Goal: Navigation & Orientation: Find specific page/section

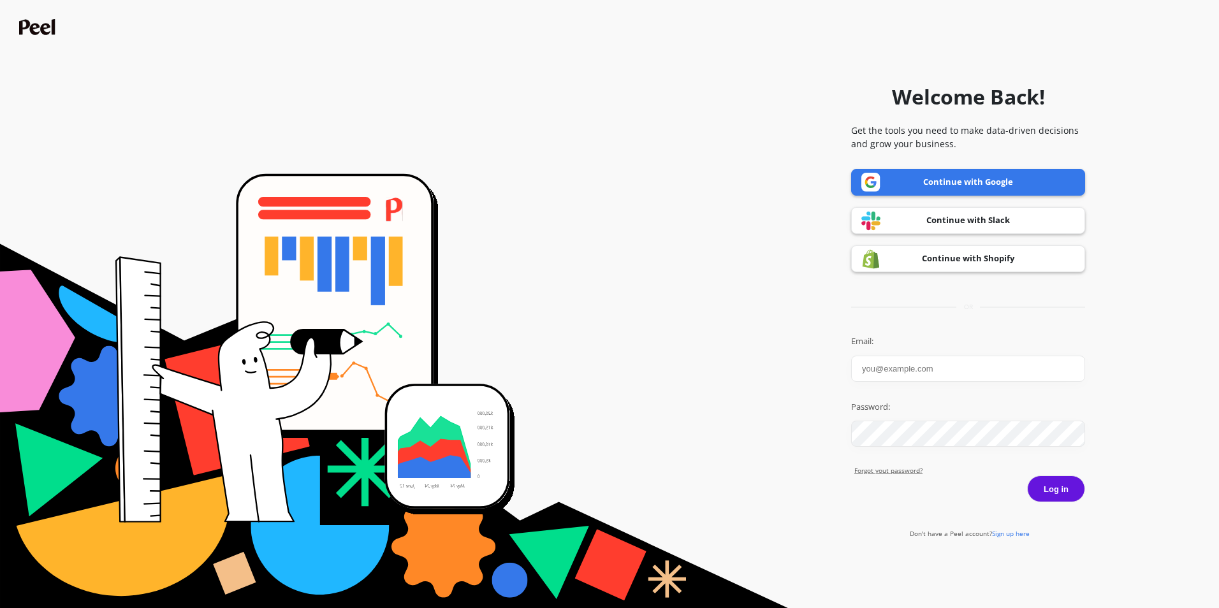
click at [924, 176] on link "Continue with Google" at bounding box center [968, 182] width 234 height 27
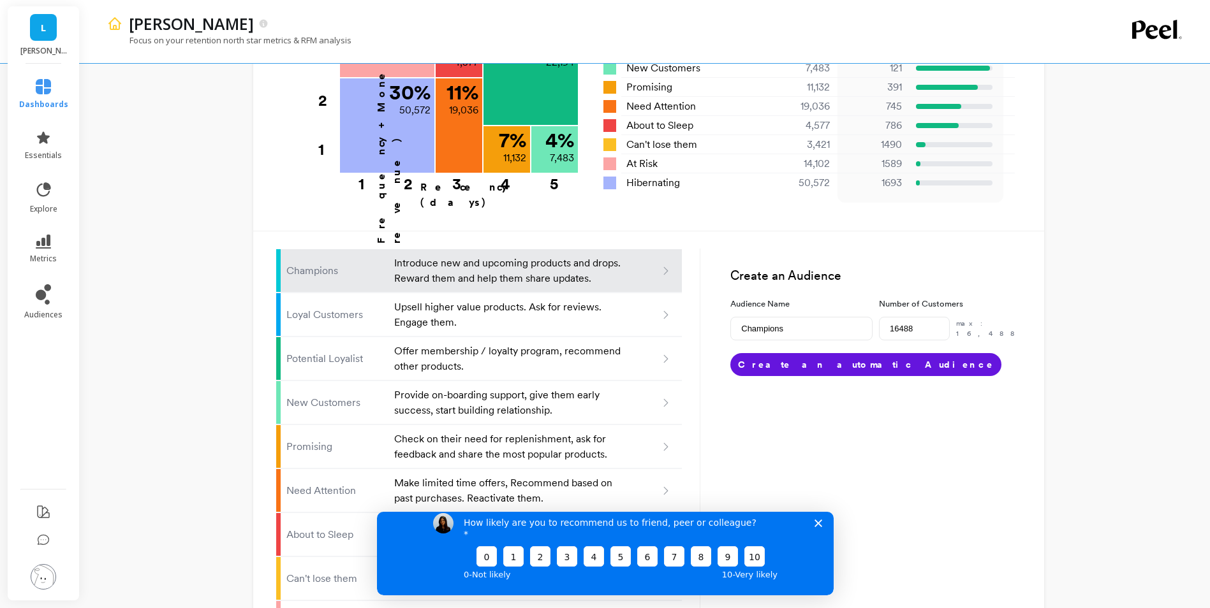
scroll to position [719, 0]
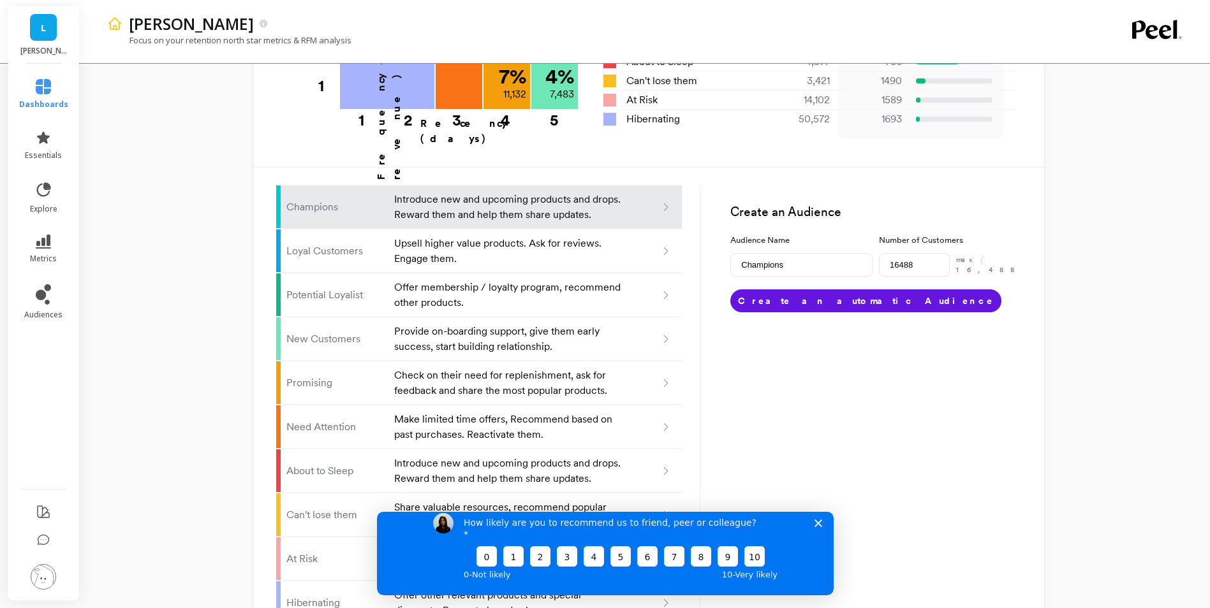
drag, startPoint x: 817, startPoint y: 532, endPoint x: 1178, endPoint y: 1032, distance: 616.6
click at [817, 527] on icon "Close survey" at bounding box center [818, 523] width 8 height 8
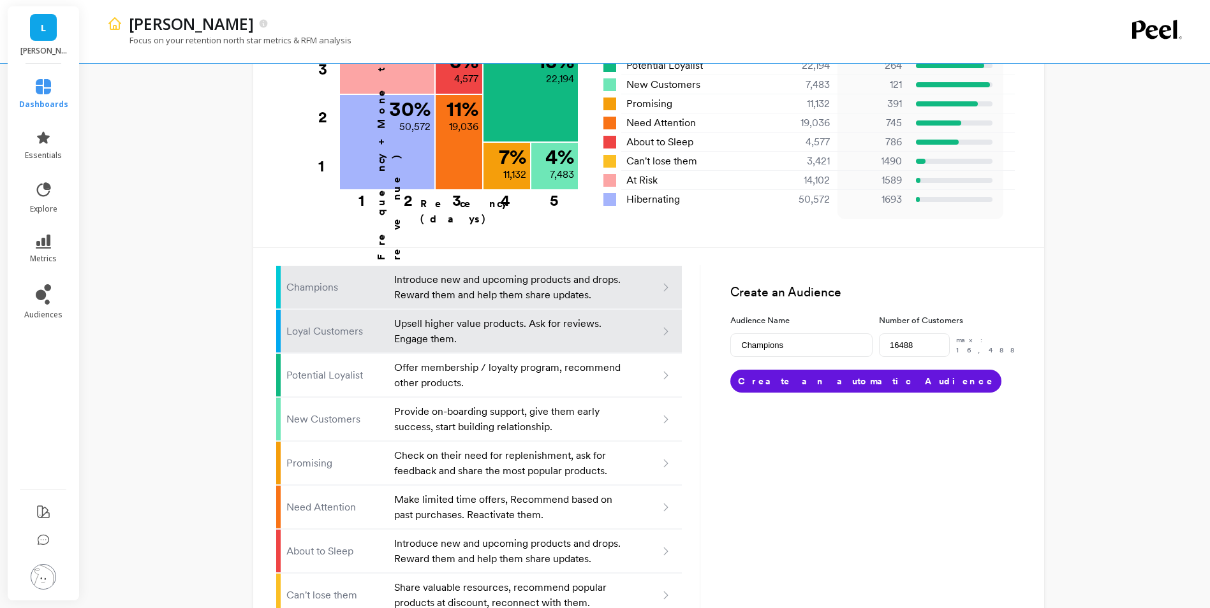
scroll to position [592, 0]
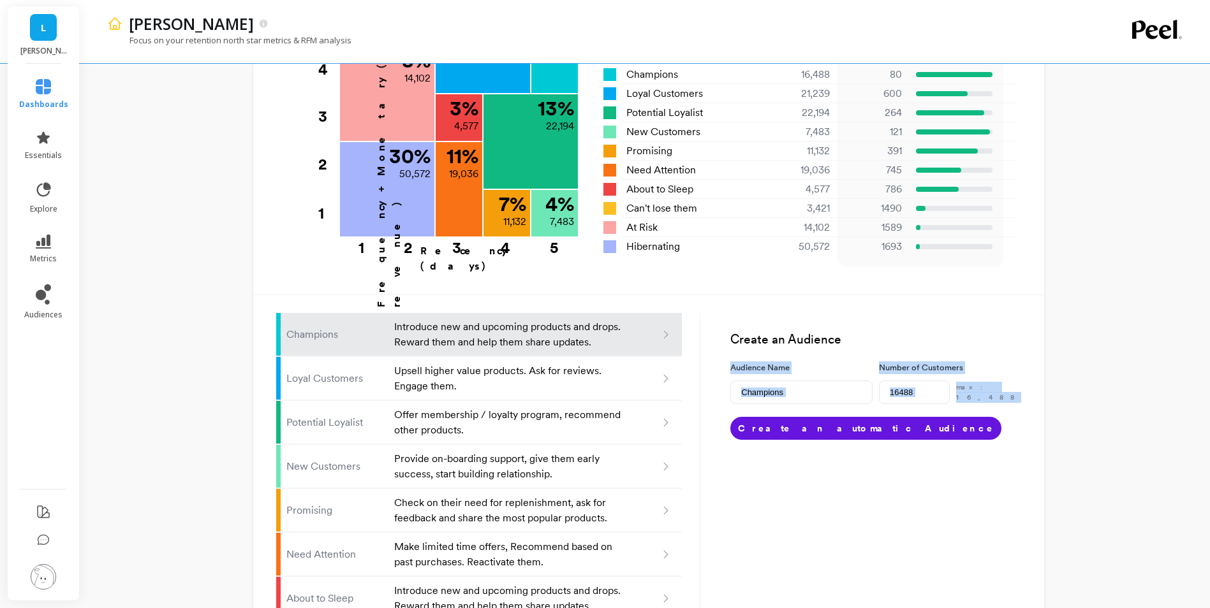
drag, startPoint x: 1208, startPoint y: 333, endPoint x: 1205, endPoint y: 240, distance: 92.5
click at [1205, 240] on div "LUCY Focus on your retention north star metrics & RFM analysis Finish Setup New…" at bounding box center [648, 102] width 1123 height 1389
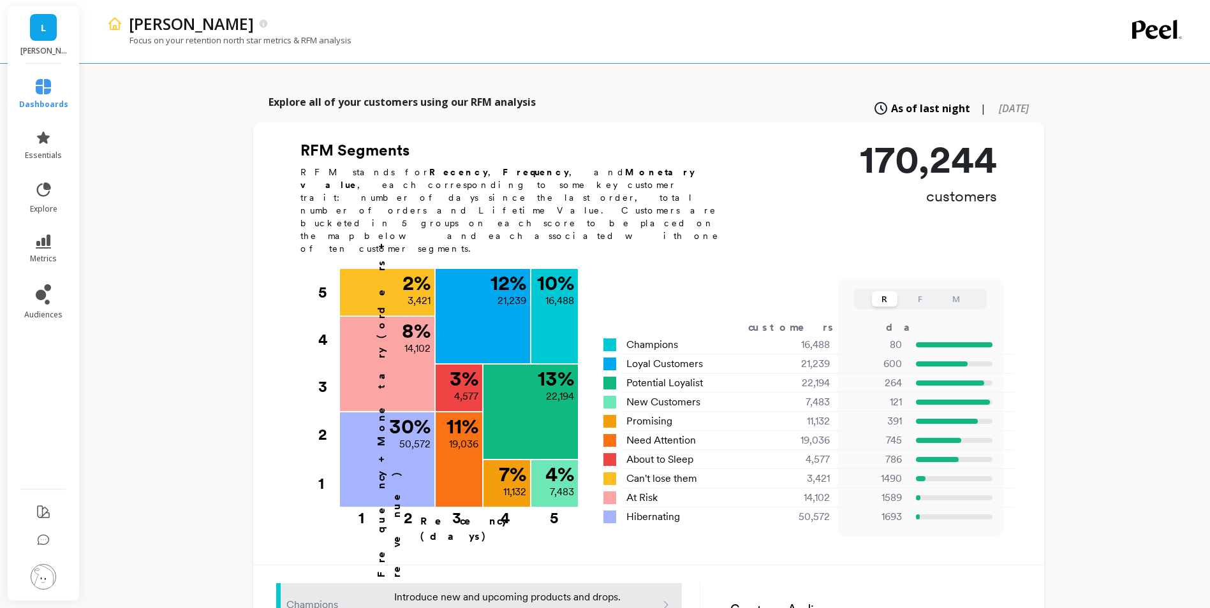
scroll to position [320, 0]
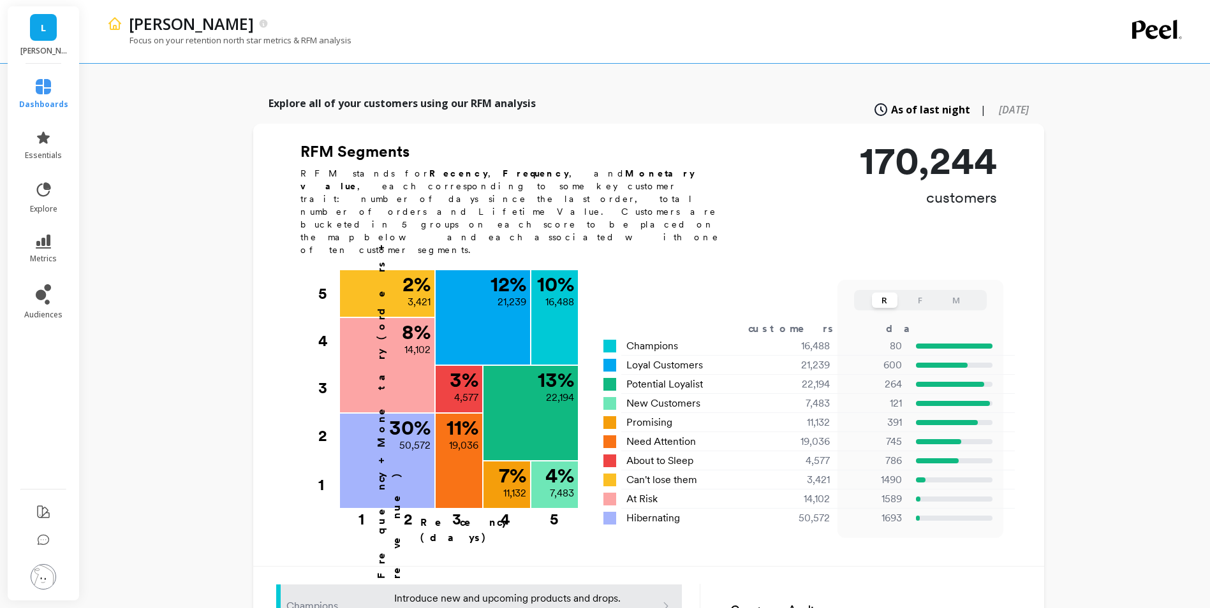
click at [186, 206] on div "LUCY Focus on your retention north star metrics & RFM analysis Finish Setup New…" at bounding box center [648, 374] width 1123 height 1389
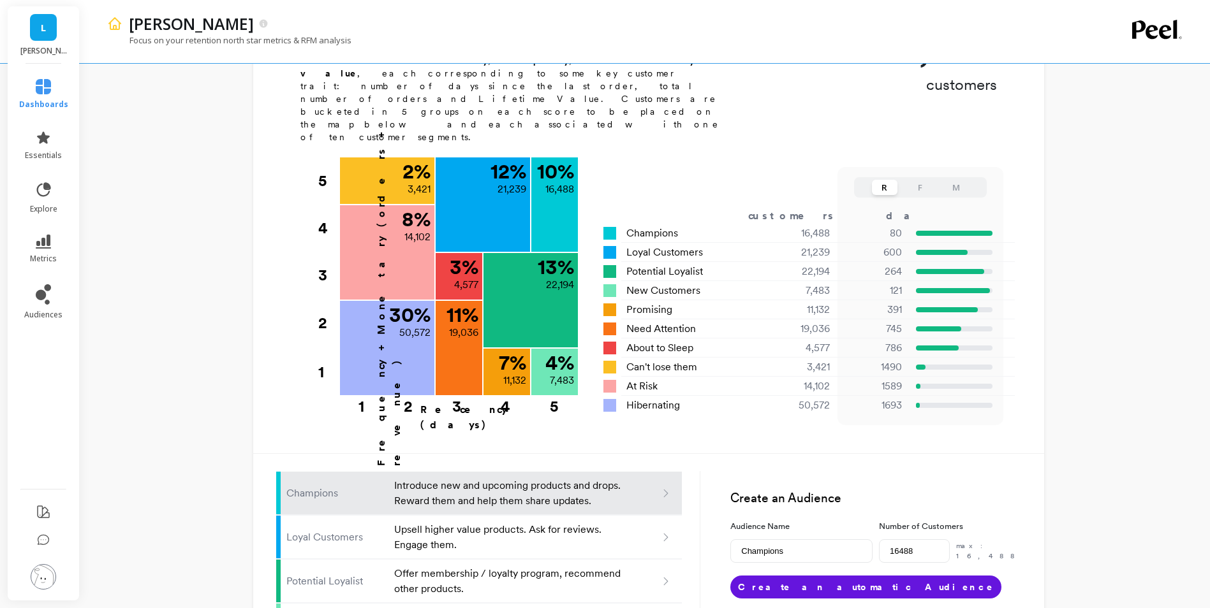
scroll to position [719, 0]
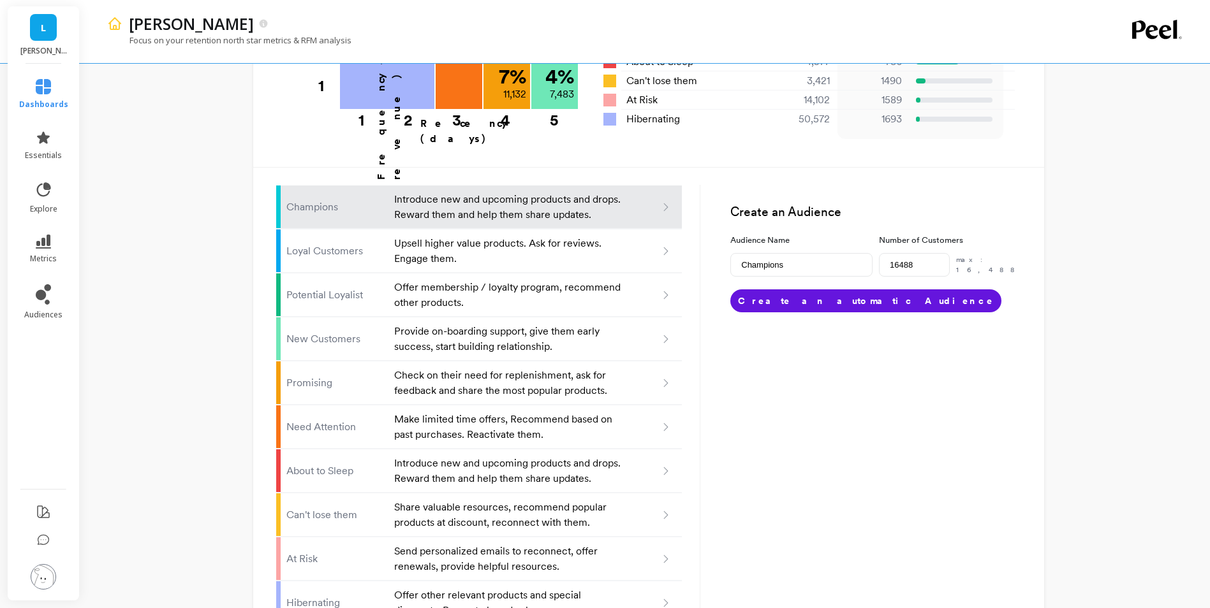
drag, startPoint x: 182, startPoint y: 375, endPoint x: 177, endPoint y: 290, distance: 84.9
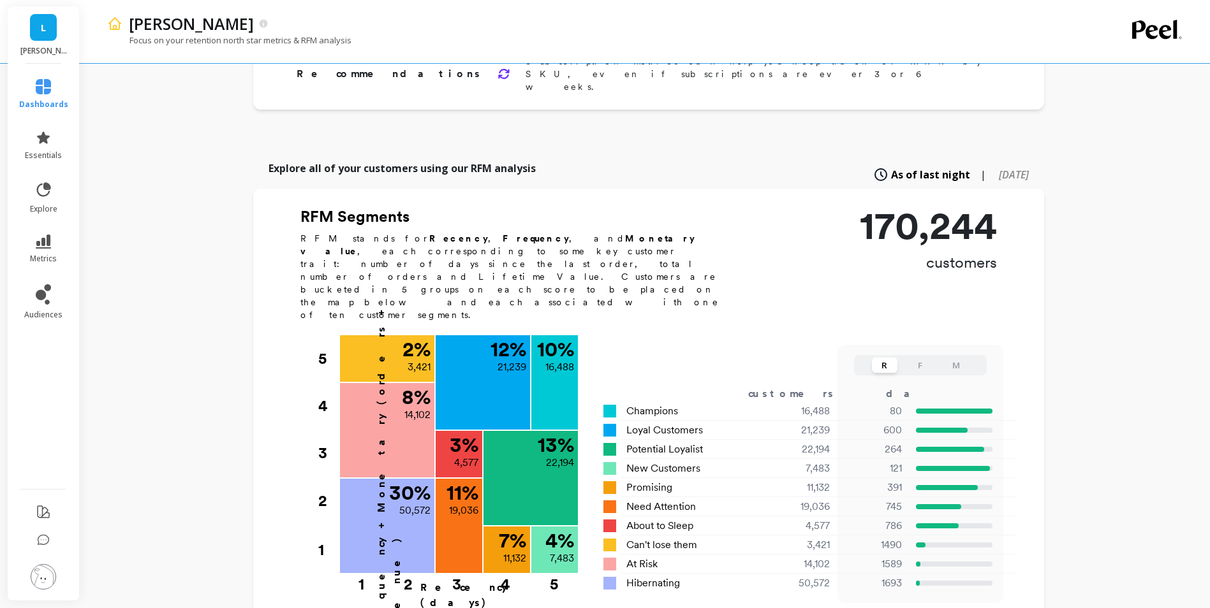
scroll to position [0, 0]
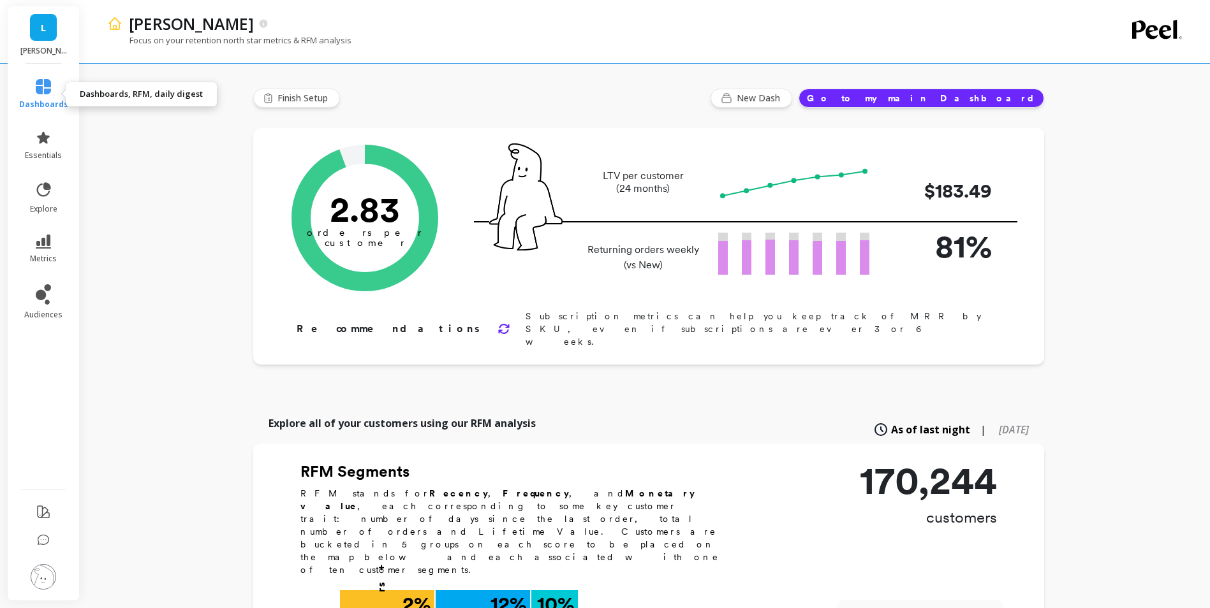
click at [43, 93] on icon at bounding box center [43, 86] width 15 height 15
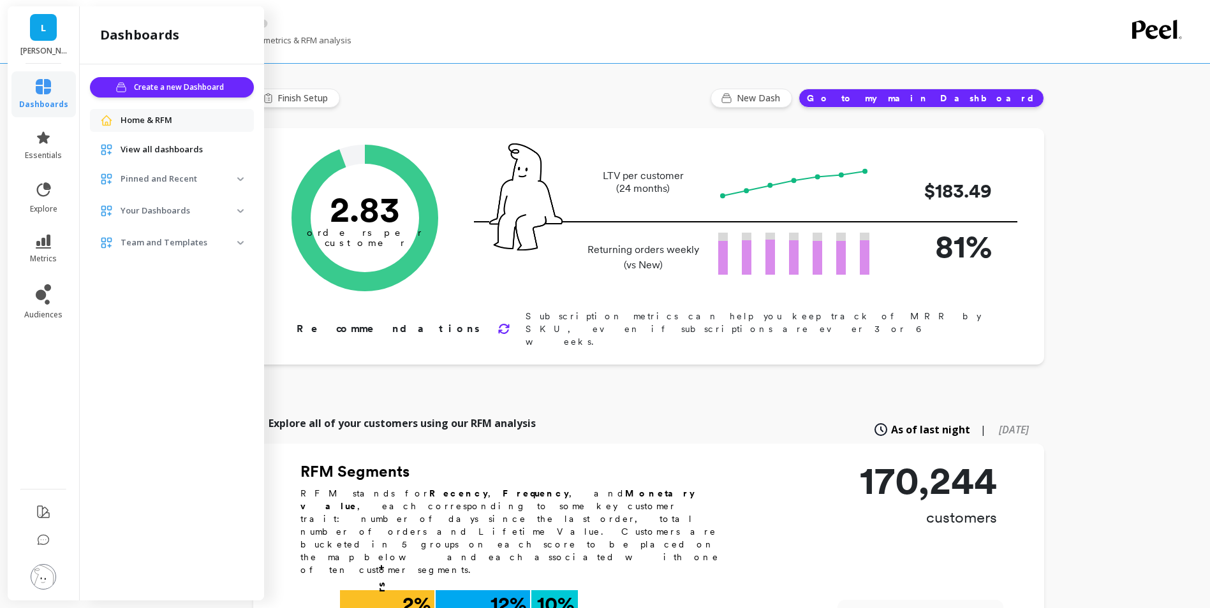
click at [133, 147] on span "View all dashboards" at bounding box center [162, 149] width 82 height 13
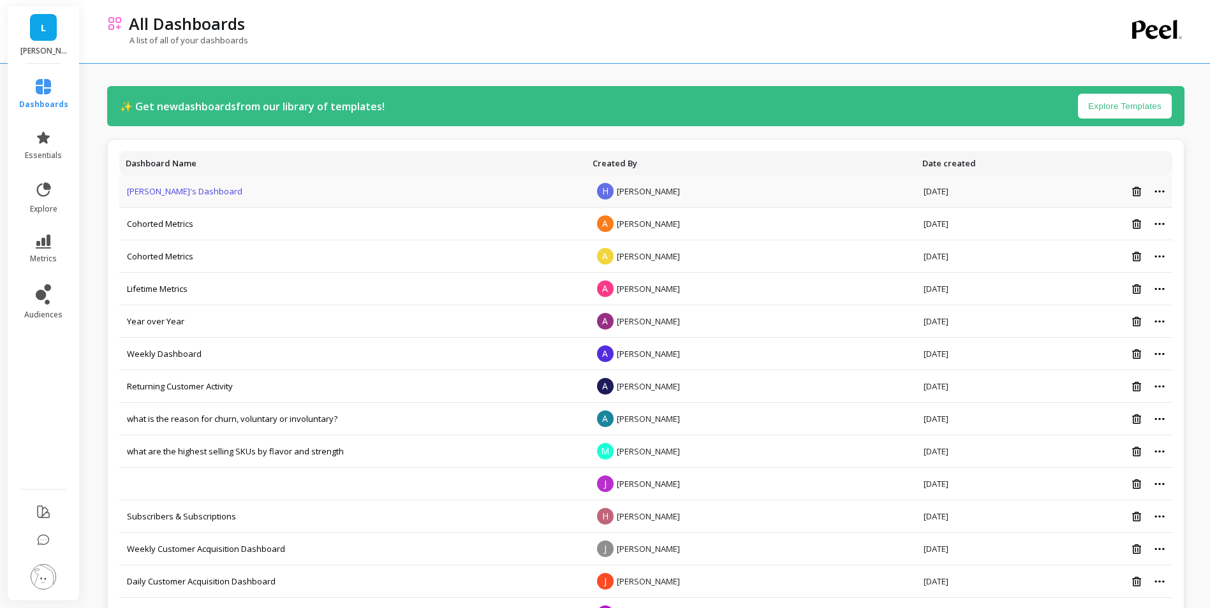
click at [193, 190] on link "[PERSON_NAME]'s Dashboard" at bounding box center [184, 191] width 115 height 11
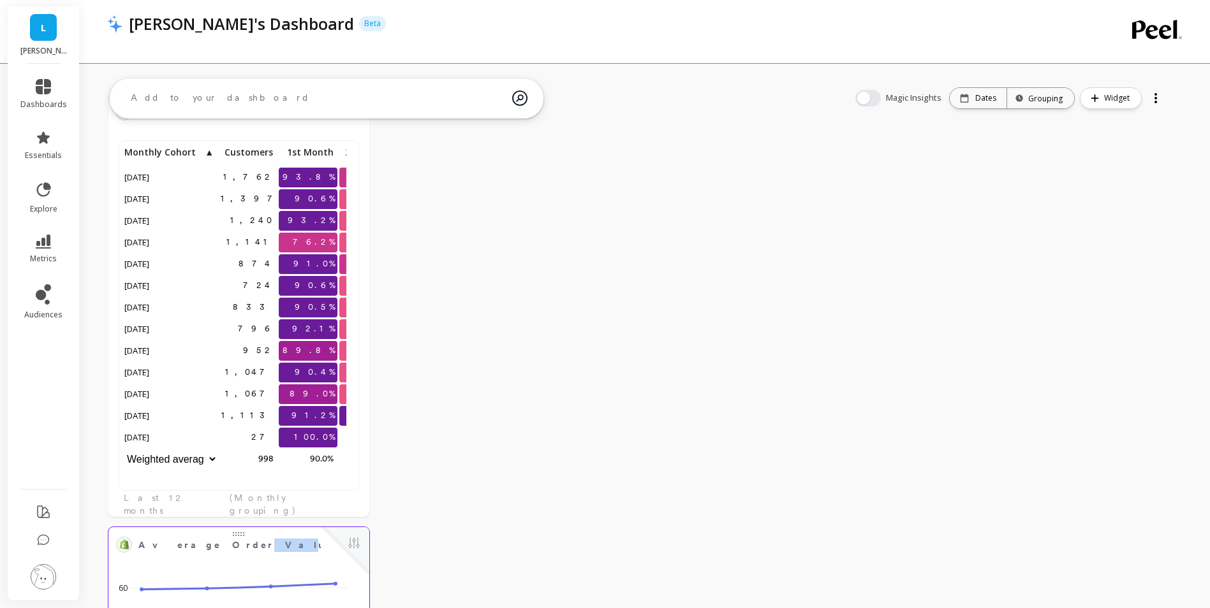
scroll to position [64, 0]
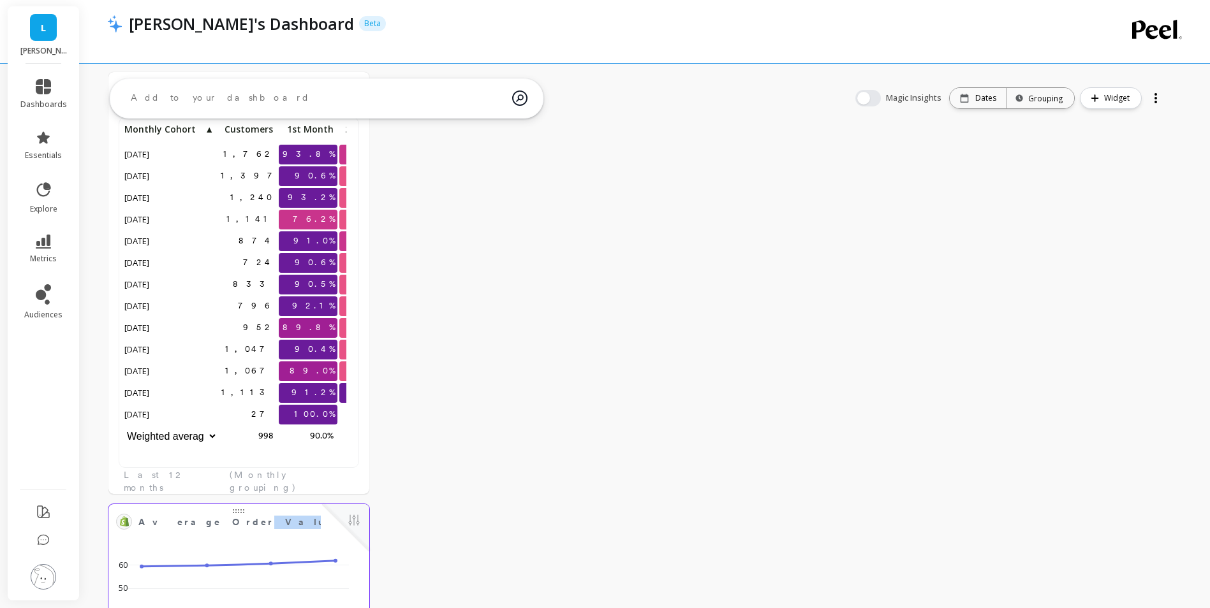
drag, startPoint x: 198, startPoint y: 530, endPoint x: 222, endPoint y: 526, distance: 23.9
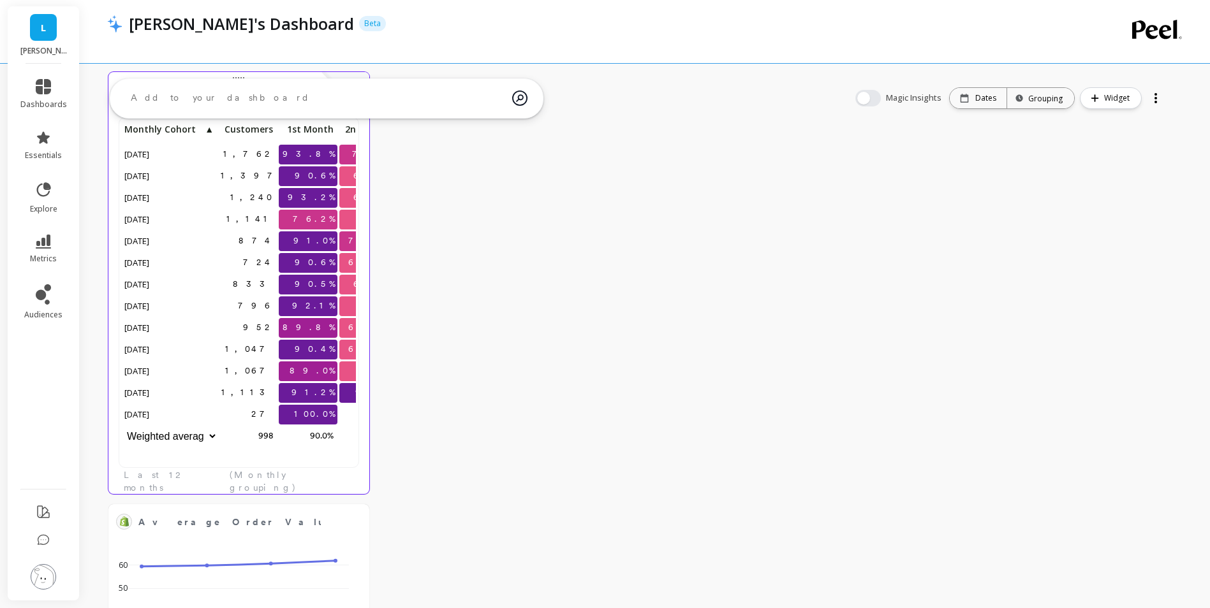
drag, startPoint x: 222, startPoint y: 526, endPoint x: 182, endPoint y: 459, distance: 77.8
click at [182, 459] on div "1,762 93.8% 71.2% 57.9% 1,397 90.6% 68.4% 49.6% 1,240 93.2% 63.5% 53.6% 1,141 7…" at bounding box center [239, 296] width 234 height 351
click at [188, 465] on div "1,762 93.8% 71.2% 57.9% 1,397 90.6% 68.4% 49.6% 1,240 93.2% 63.5% 53.6% 1,141 7…" at bounding box center [239, 292] width 240 height 351
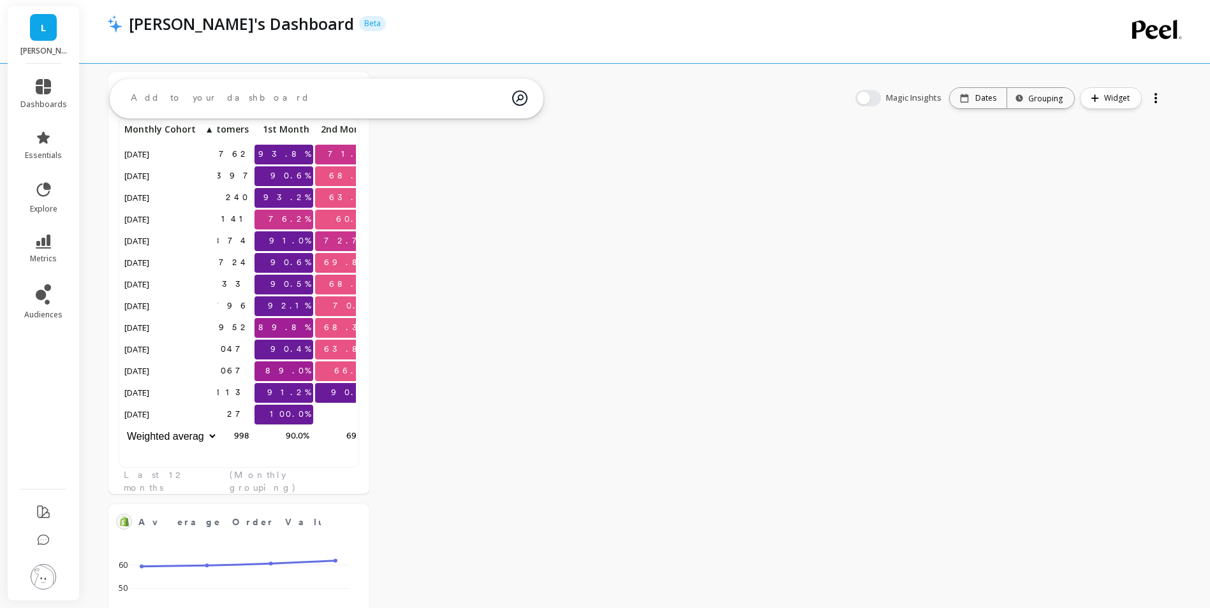
scroll to position [341, 215]
